Goal: Information Seeking & Learning: Understand process/instructions

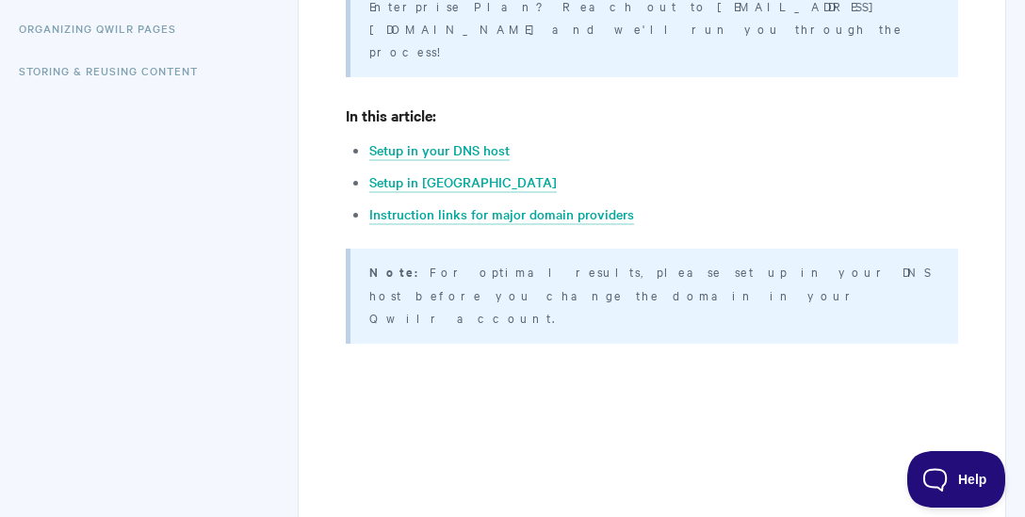
scroll to position [663, 0]
click at [413, 173] on link "Setup in Qwilr" at bounding box center [462, 183] width 187 height 21
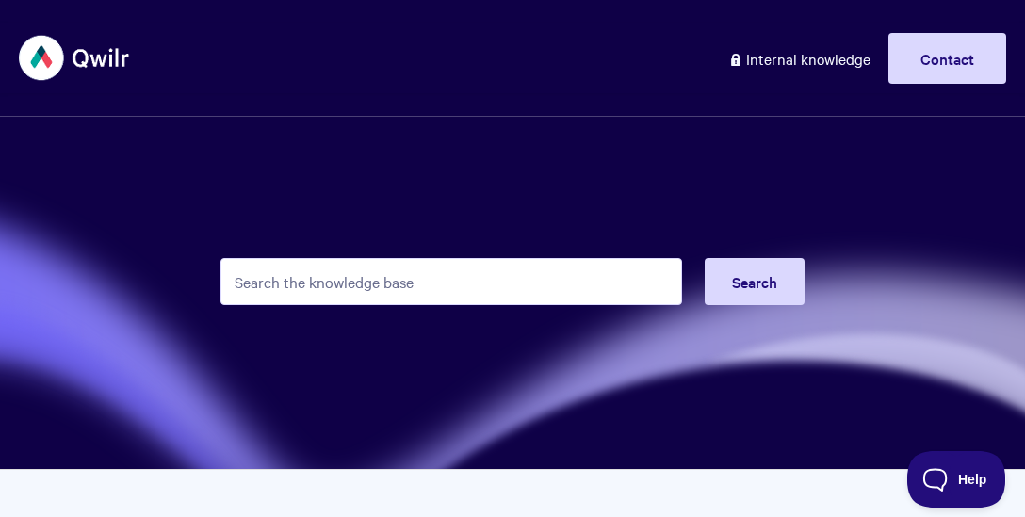
click at [284, 273] on input "Search the knowledge base" at bounding box center [451, 281] width 462 height 47
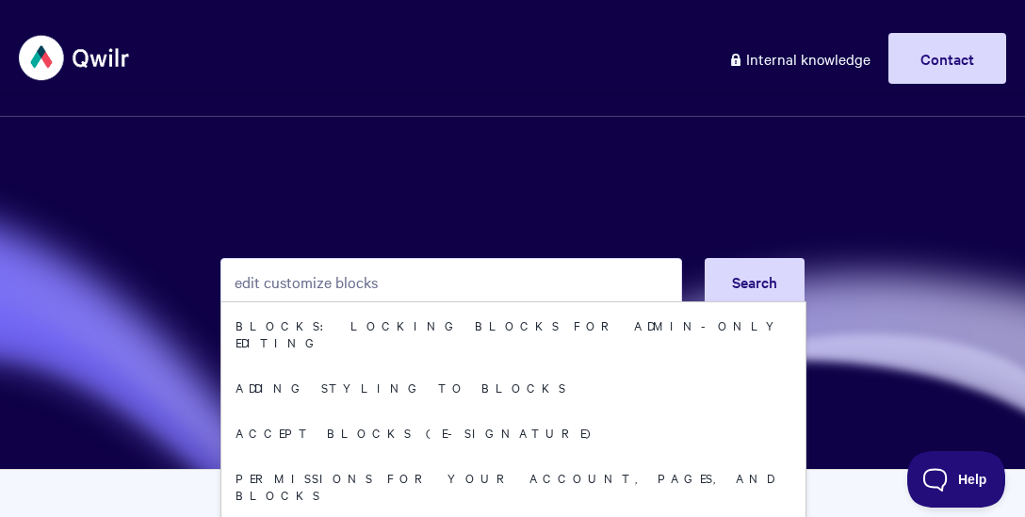
drag, startPoint x: 264, startPoint y: 284, endPoint x: 206, endPoint y: 274, distance: 58.2
click at [209, 275] on section "edit customize blocks Search Blocks: Locking Blocks for Admin-only Editing Addi…" at bounding box center [512, 235] width 1025 height 470
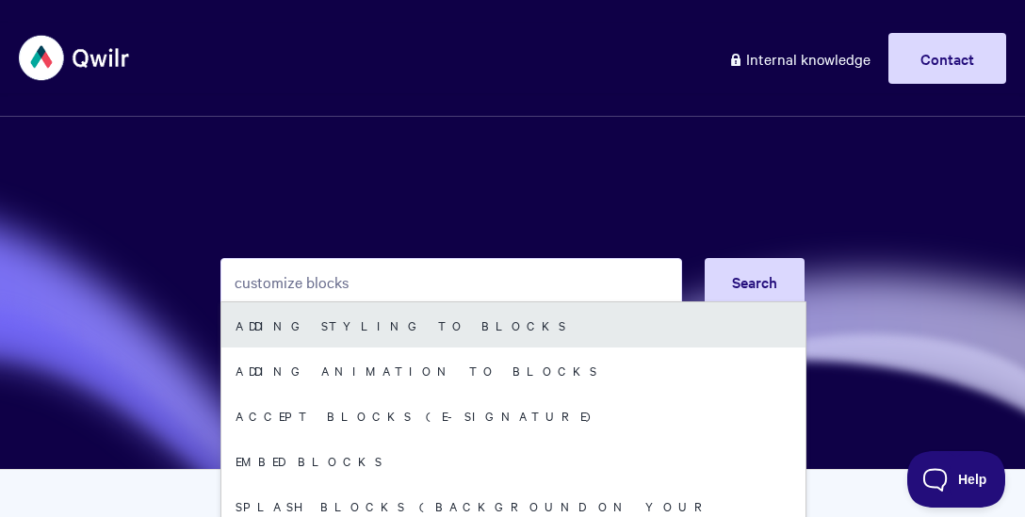
type input "customize blocks"
click at [326, 332] on link "Adding styling to blocks" at bounding box center [513, 324] width 584 height 45
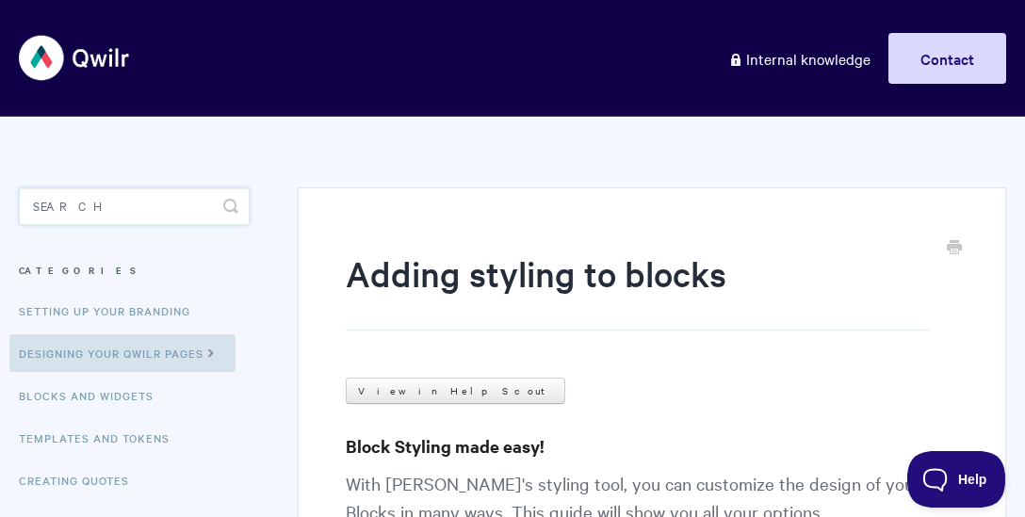
click at [147, 203] on input "Search" at bounding box center [134, 206] width 231 height 38
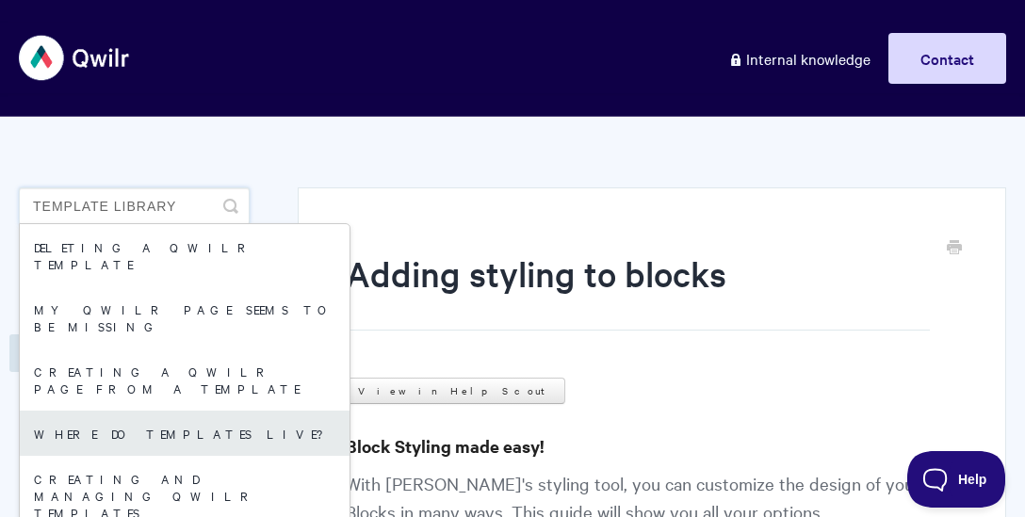
type input "template library"
click at [171, 411] on link "Where Do Templates Live?" at bounding box center [185, 433] width 330 height 45
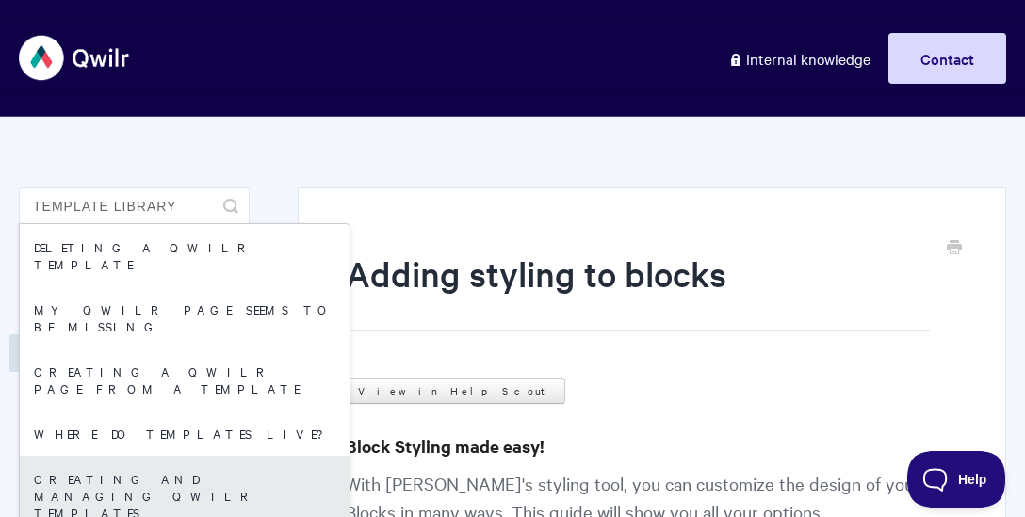
click at [161, 456] on link "Creating and managing Qwilr Templates" at bounding box center [185, 495] width 330 height 79
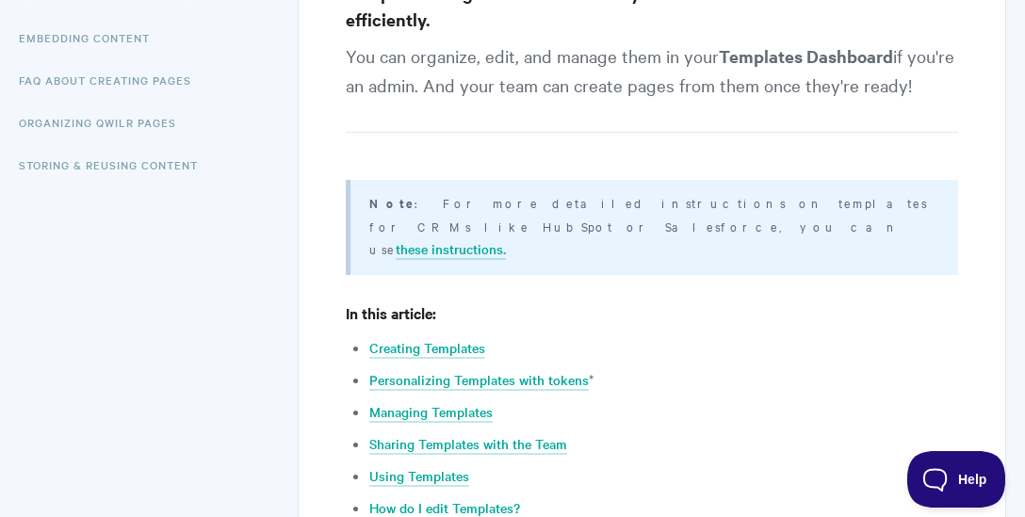
scroll to position [648, 0]
